Goal: Transaction & Acquisition: Purchase product/service

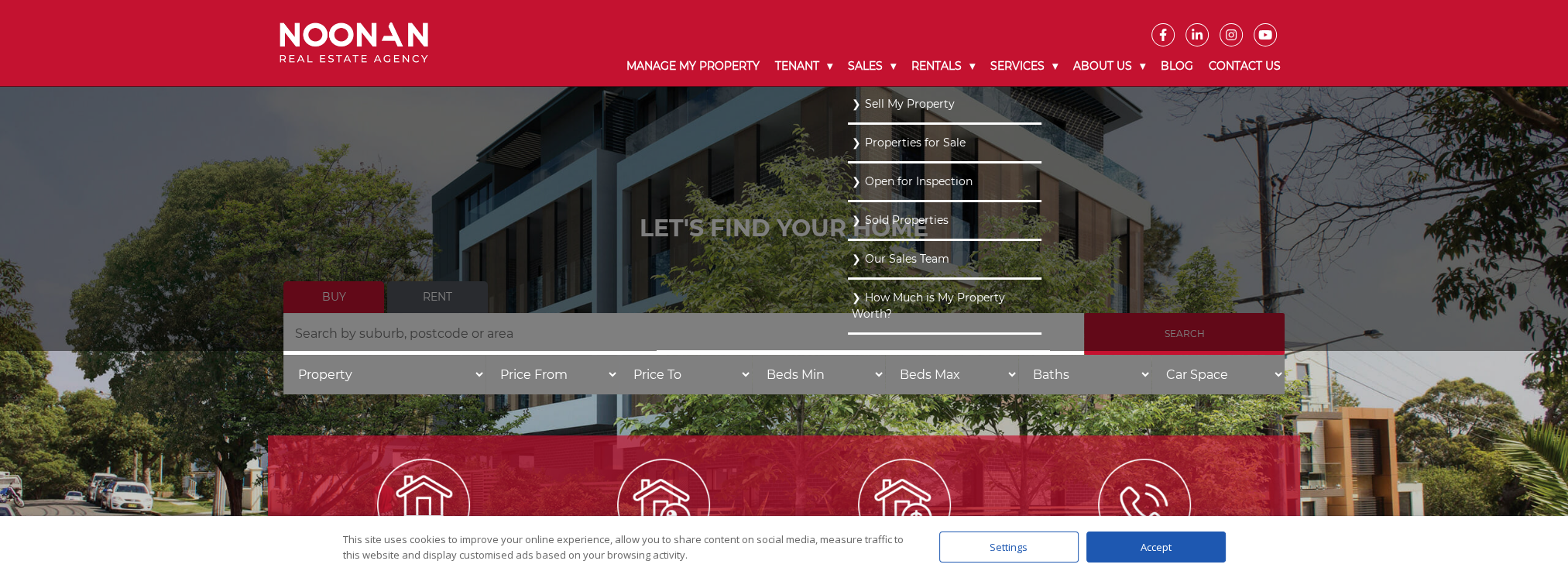
click at [888, 144] on link "Properties for Sale" at bounding box center [945, 142] width 186 height 20
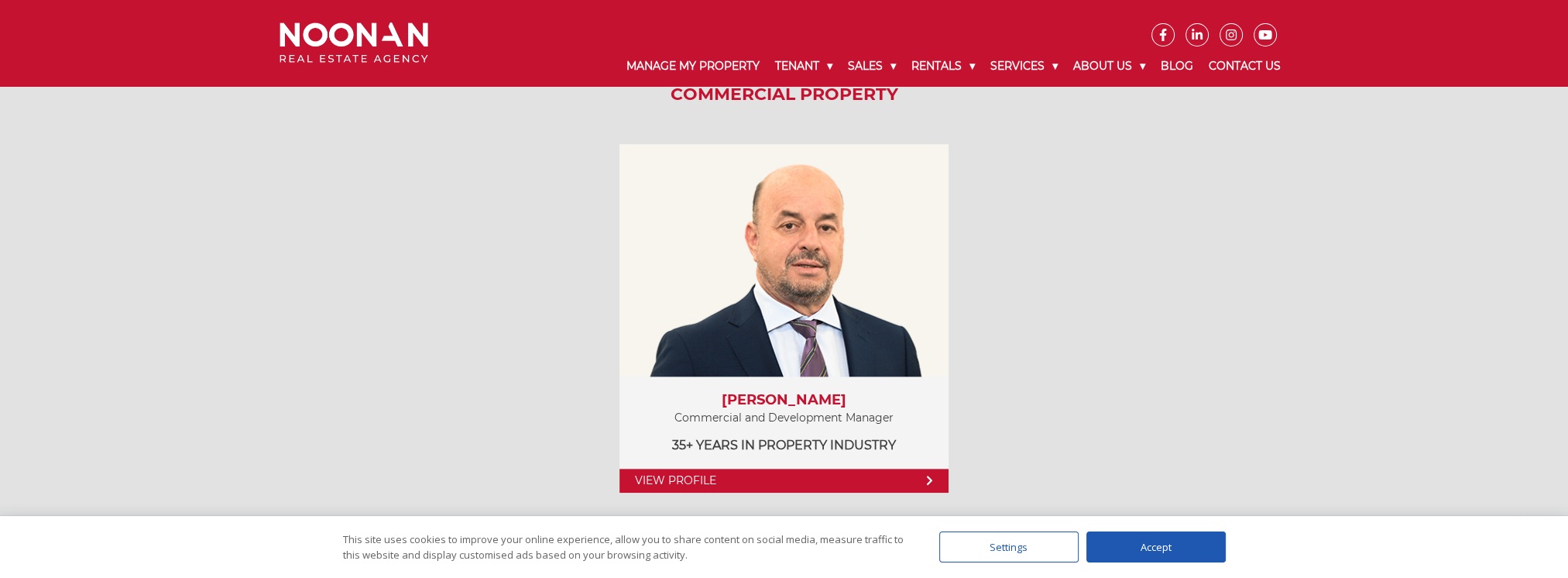
scroll to position [2246, 0]
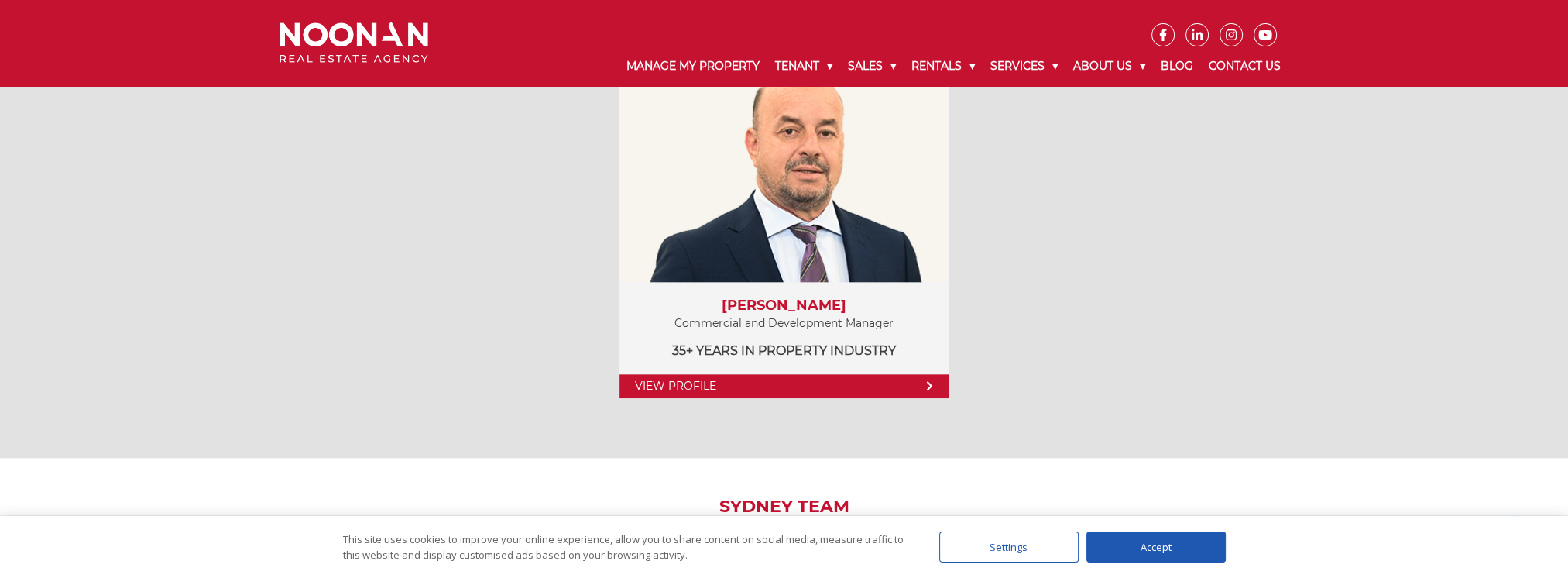
click at [1141, 543] on div "Accept" at bounding box center [1156, 547] width 140 height 31
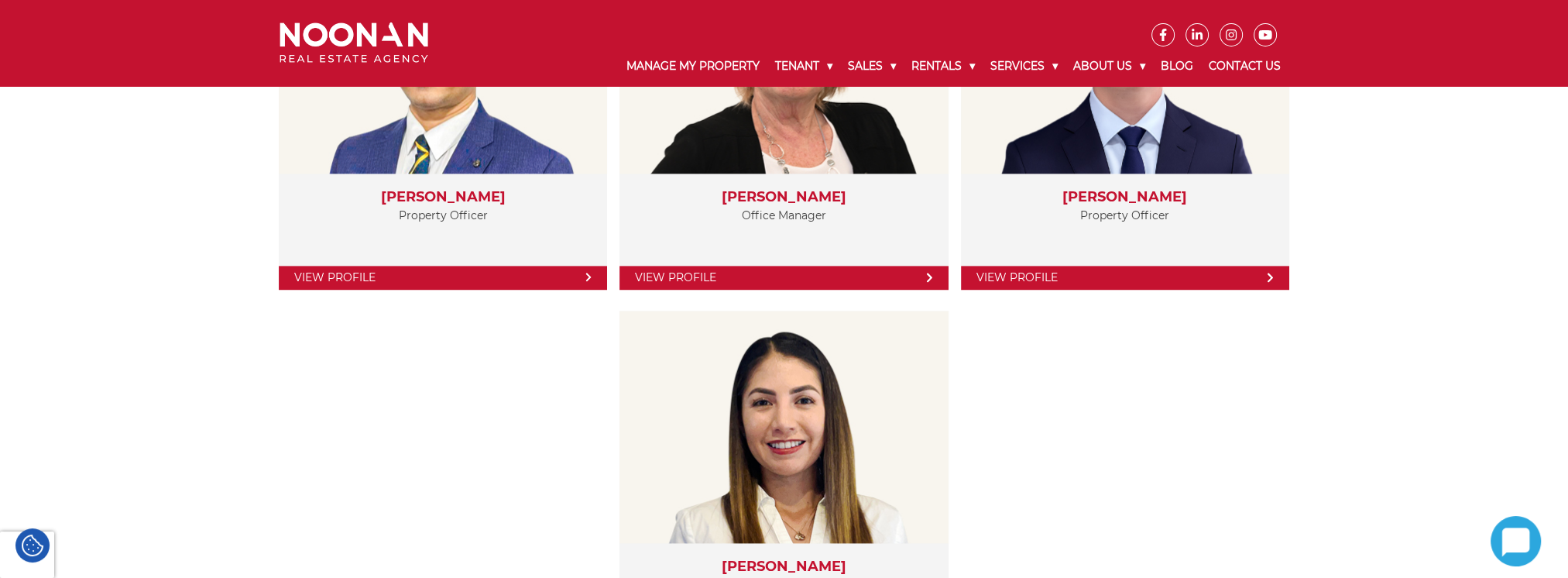
scroll to position [2711, 0]
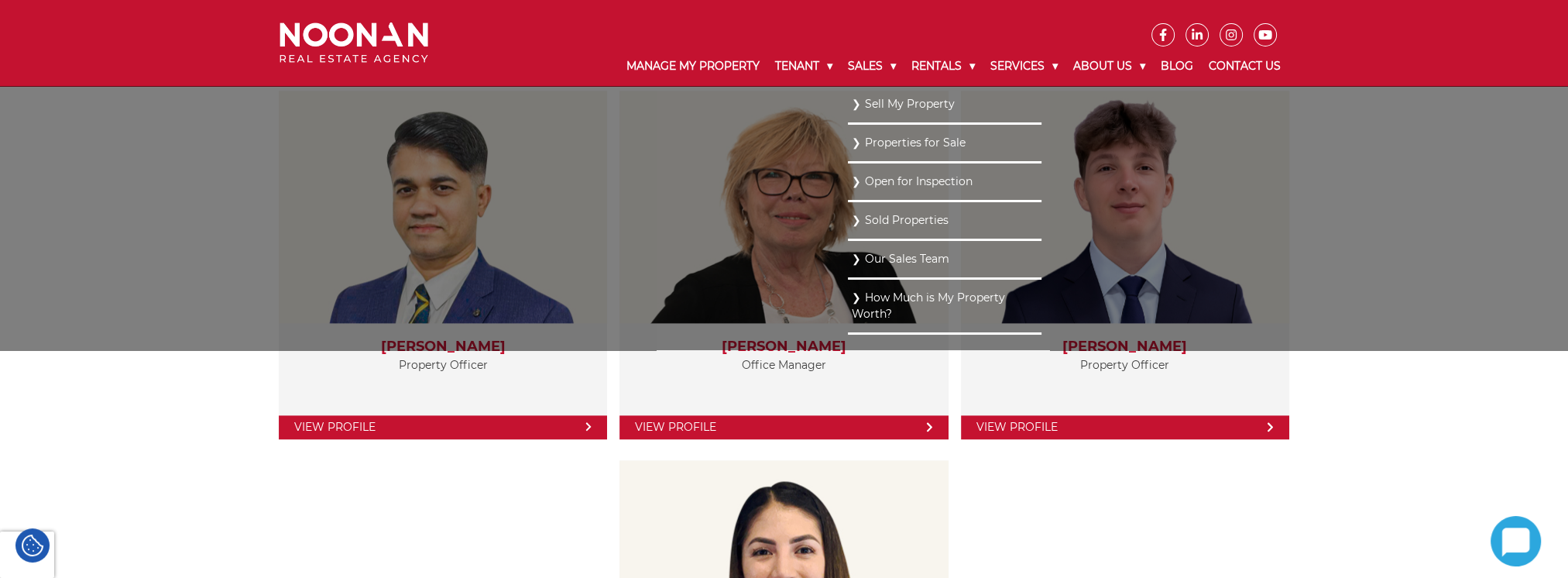
click at [887, 144] on link "Properties for Sale" at bounding box center [945, 142] width 186 height 20
